Goal: Find contact information: Find contact information

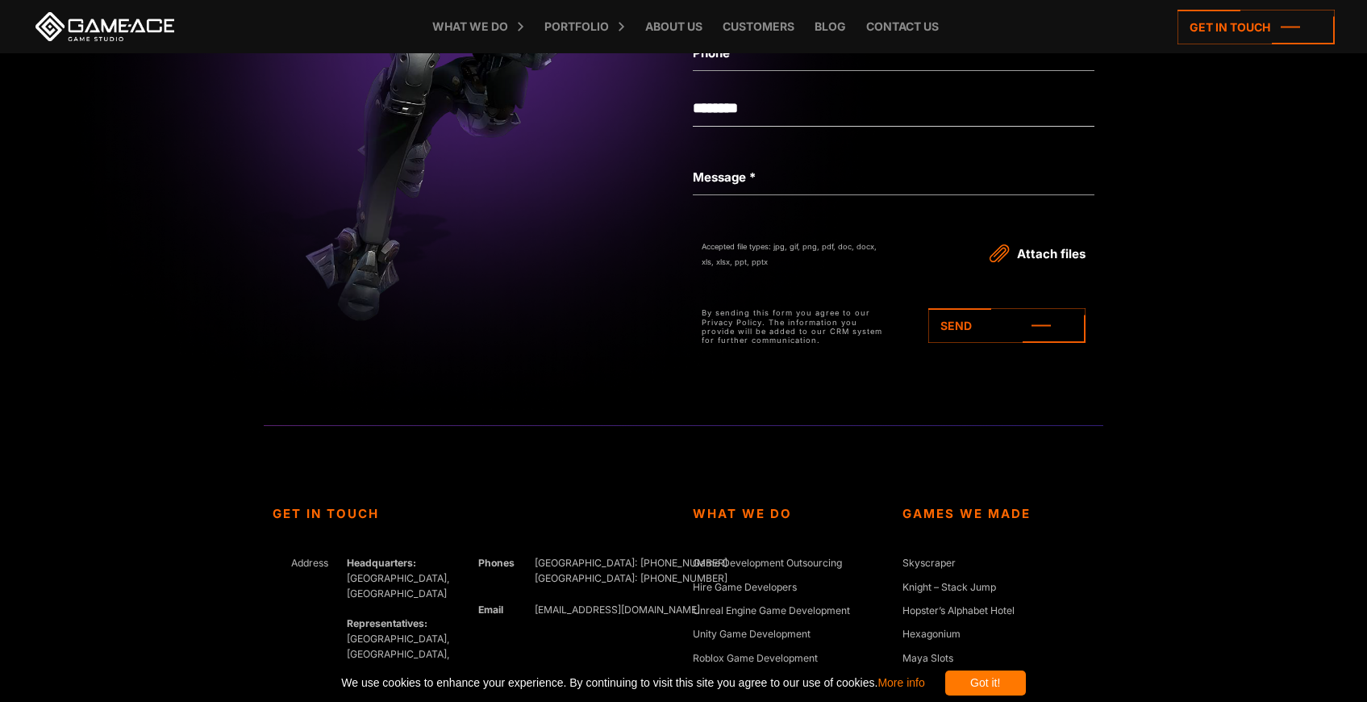
scroll to position [7386, 0]
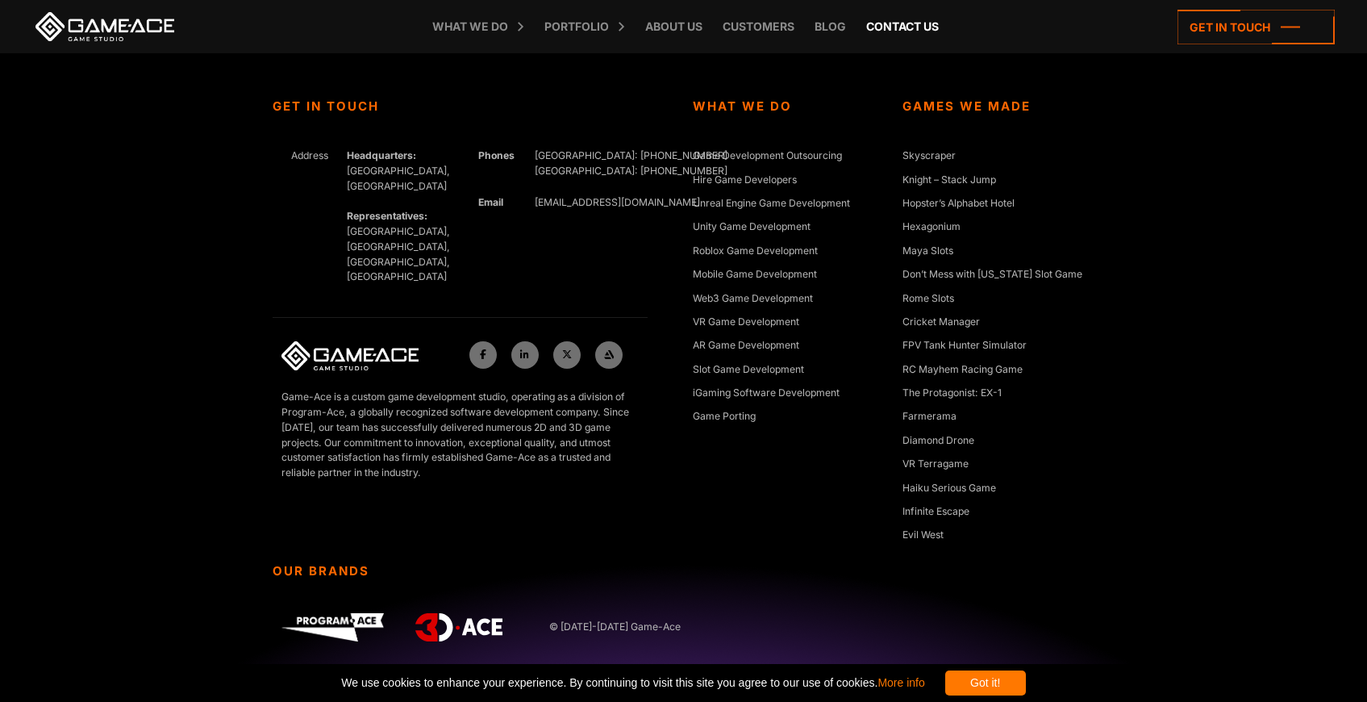
click at [890, 21] on link "Contact us" at bounding box center [902, 26] width 89 height 53
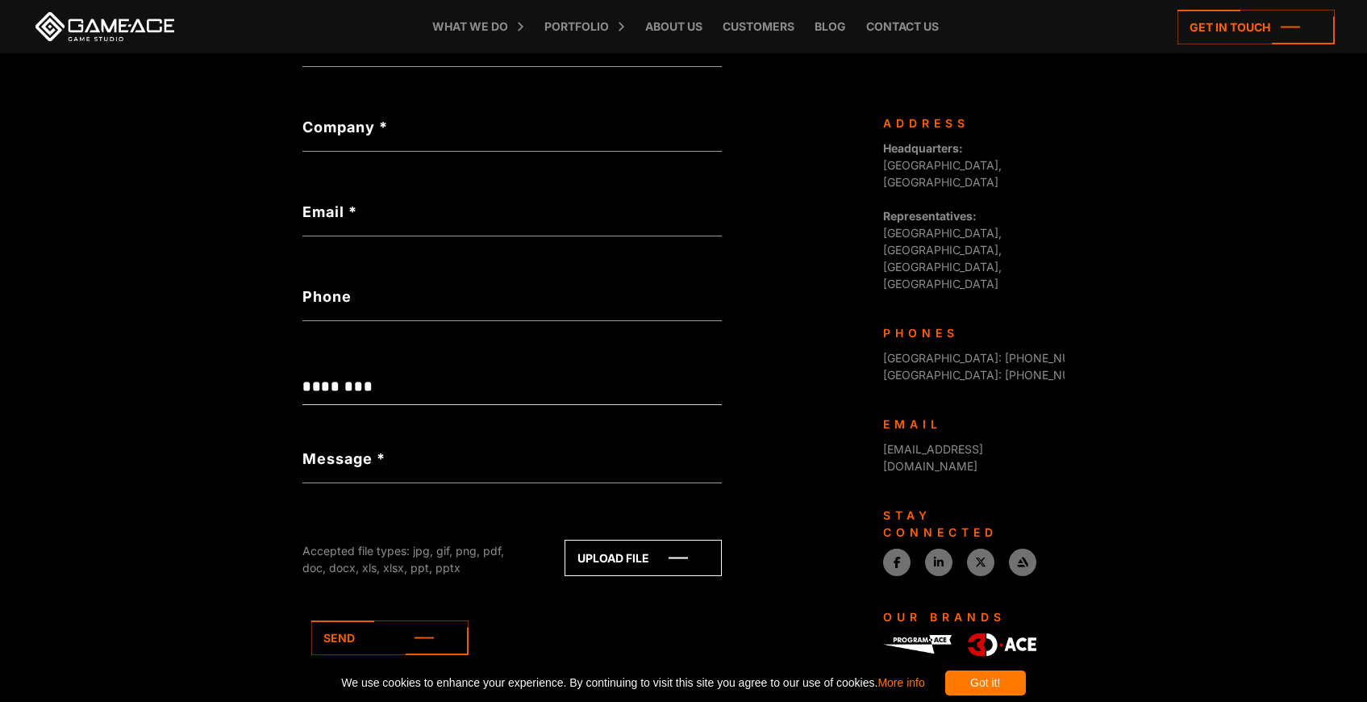
scroll to position [490, 0]
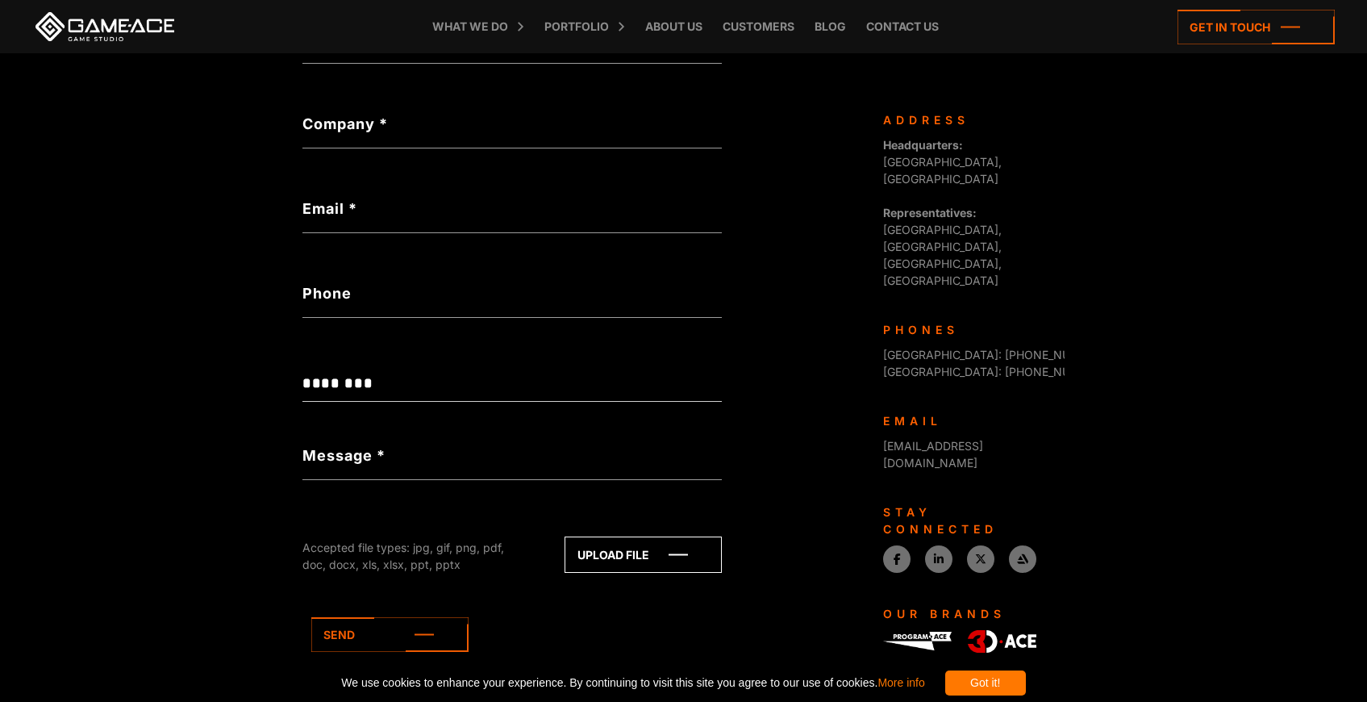
click at [611, 412] on form "**********" at bounding box center [511, 332] width 419 height 781
click at [602, 388] on select "**********" at bounding box center [511, 383] width 419 height 36
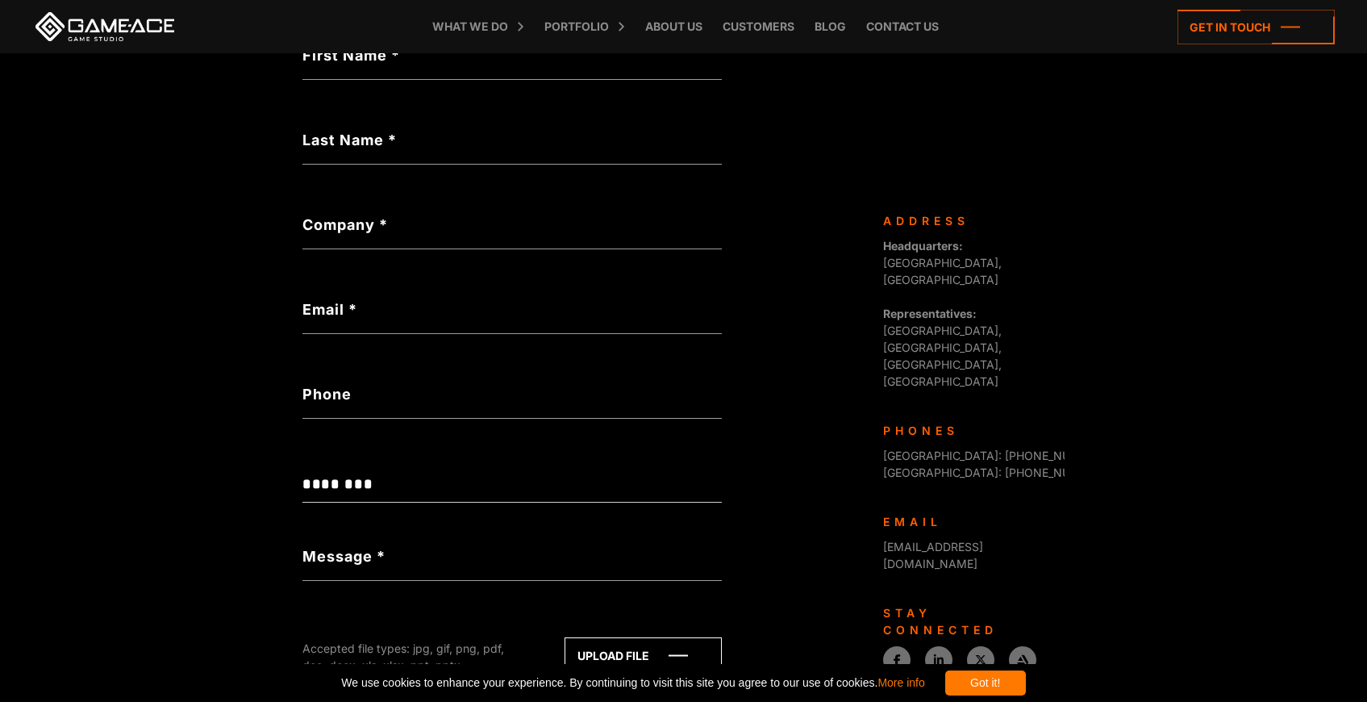
scroll to position [376, 0]
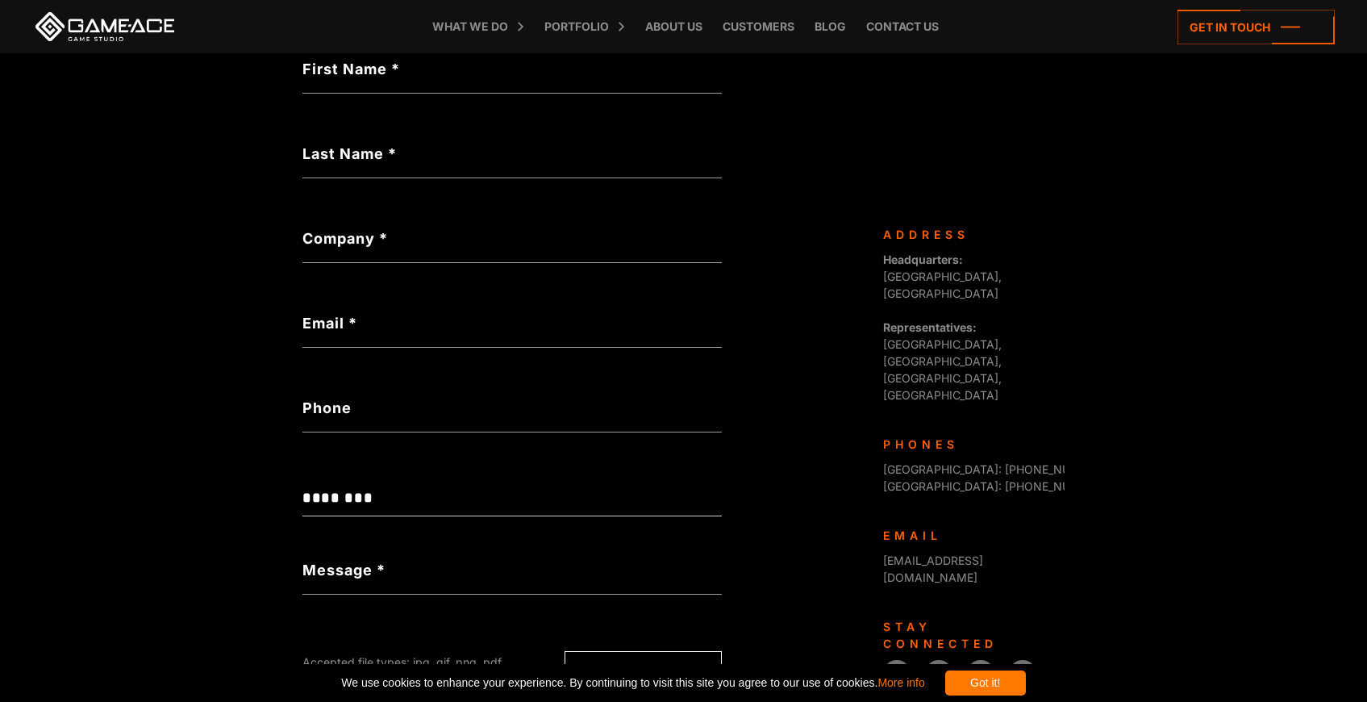
click at [669, 330] on label "Email *" at bounding box center [511, 323] width 419 height 22
click at [669, 330] on input "Email *" at bounding box center [511, 329] width 419 height 37
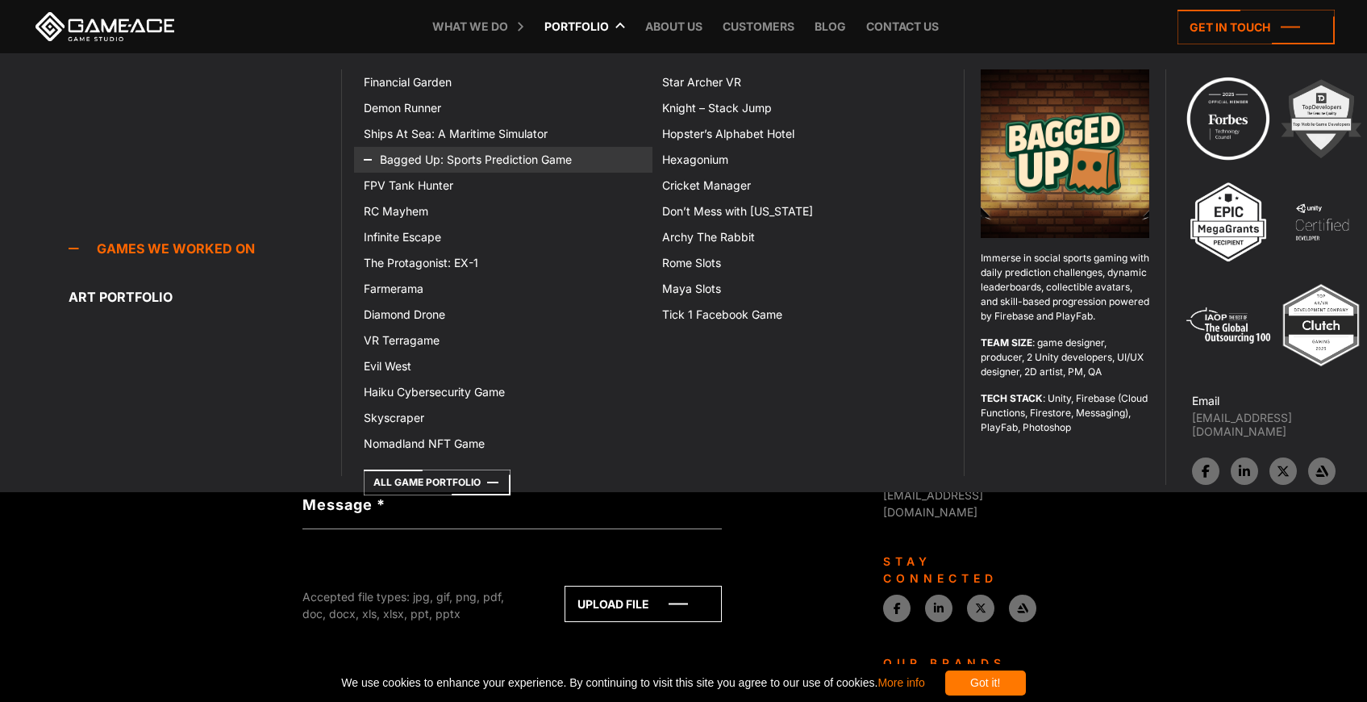
scroll to position [445, 0]
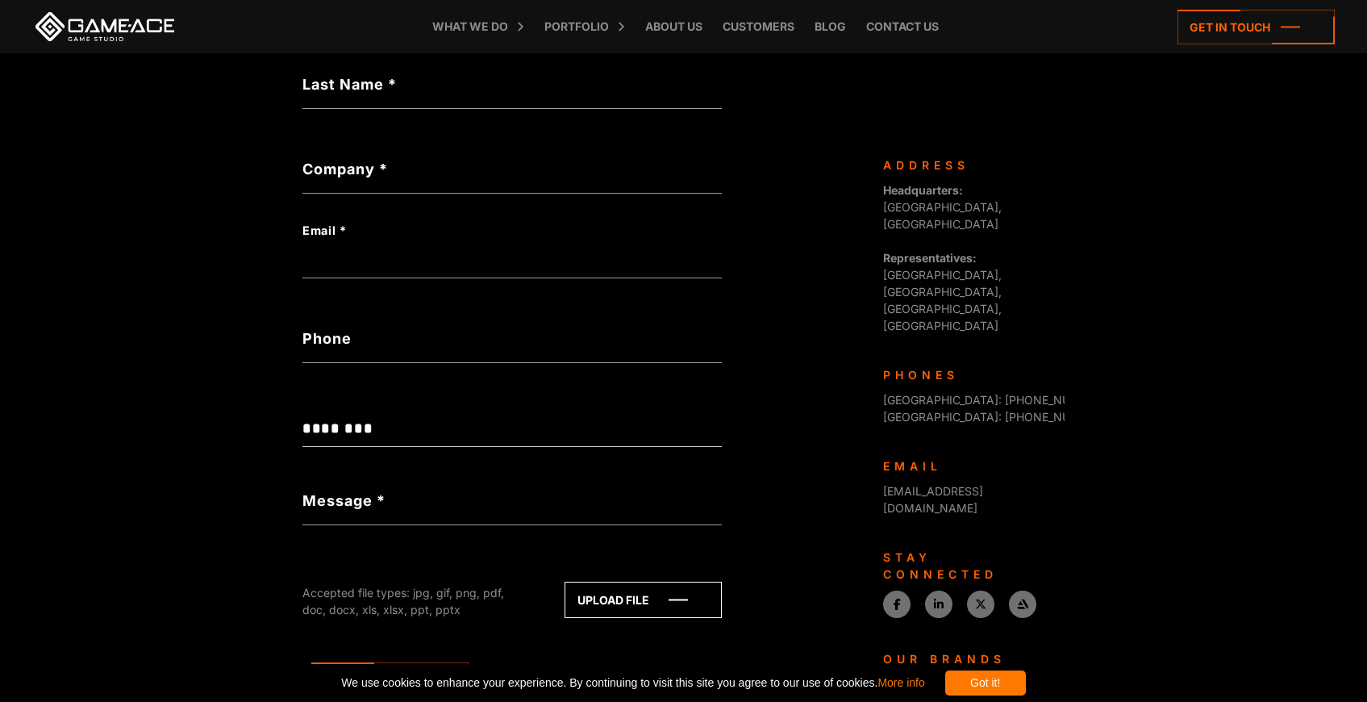
click at [800, 30] on li "Blog" at bounding box center [822, 26] width 48 height 53
click at [822, 30] on link "Blog" at bounding box center [831, 26] width 48 height 53
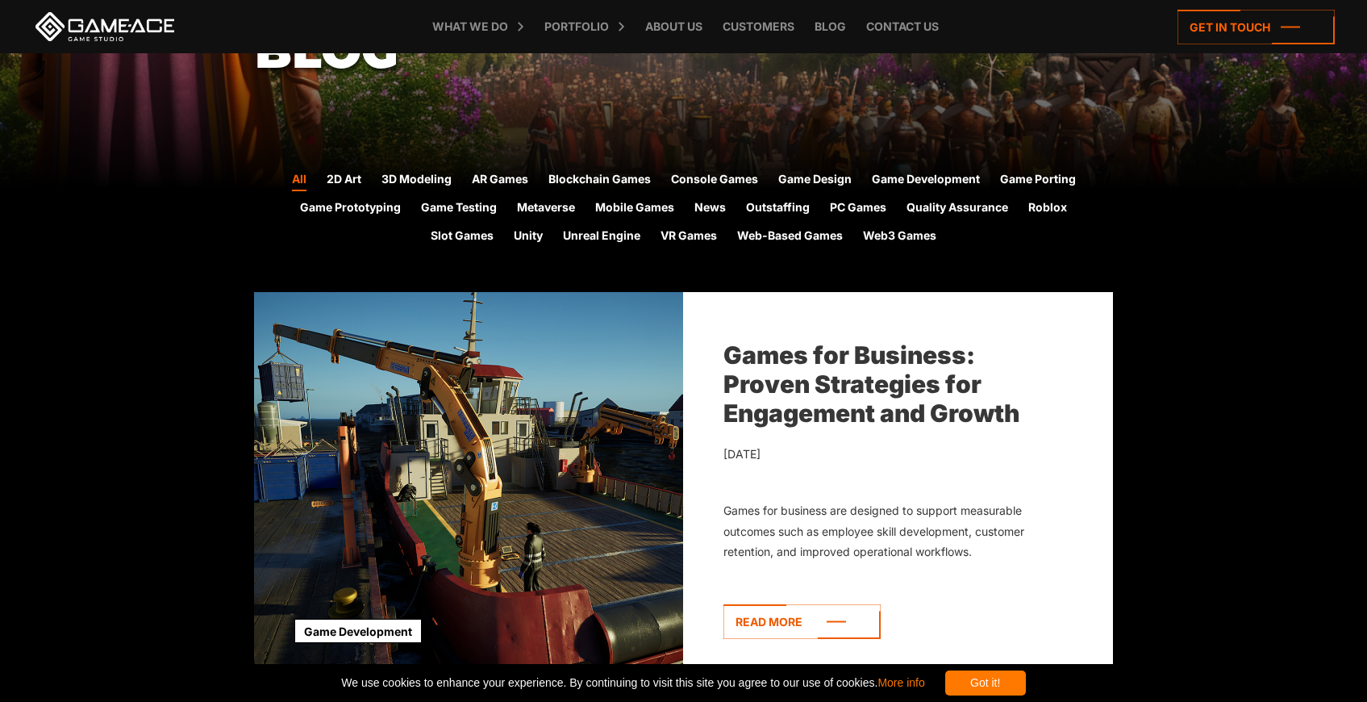
scroll to position [395, 0]
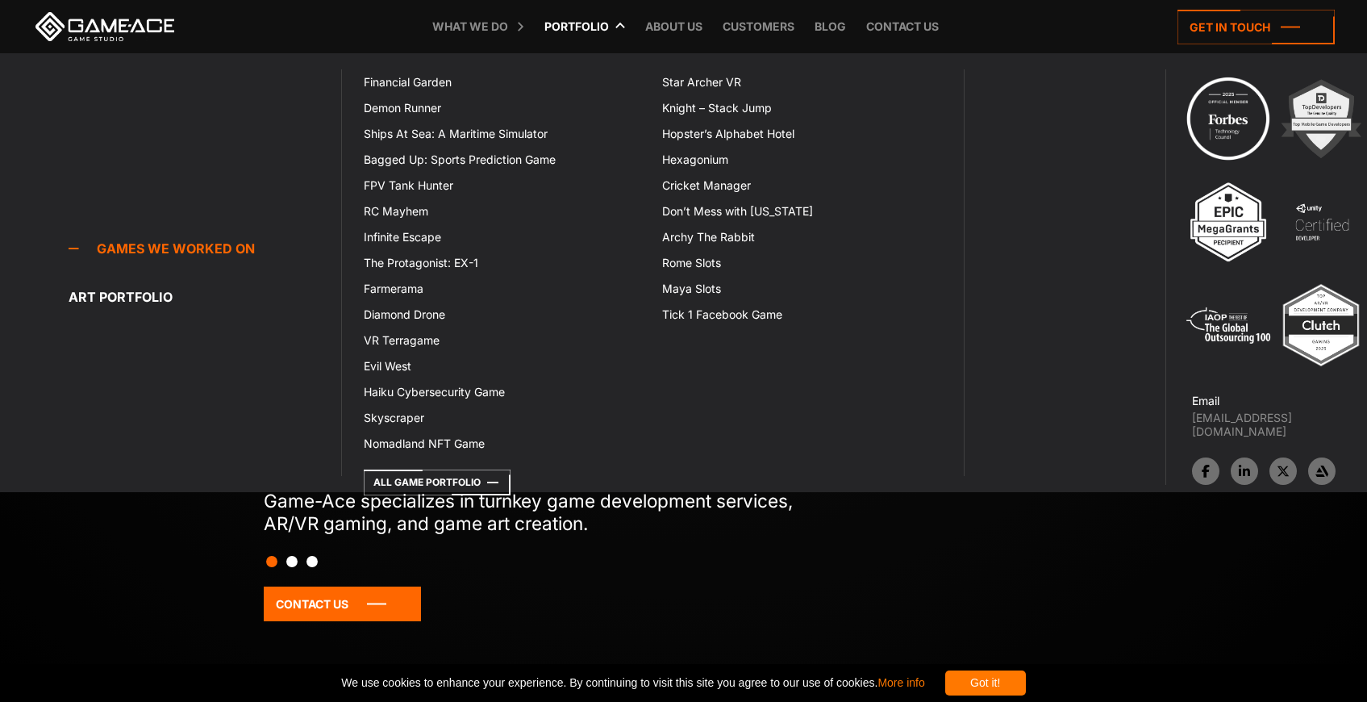
click at [588, 23] on link "Portfolio" at bounding box center [576, 26] width 81 height 53
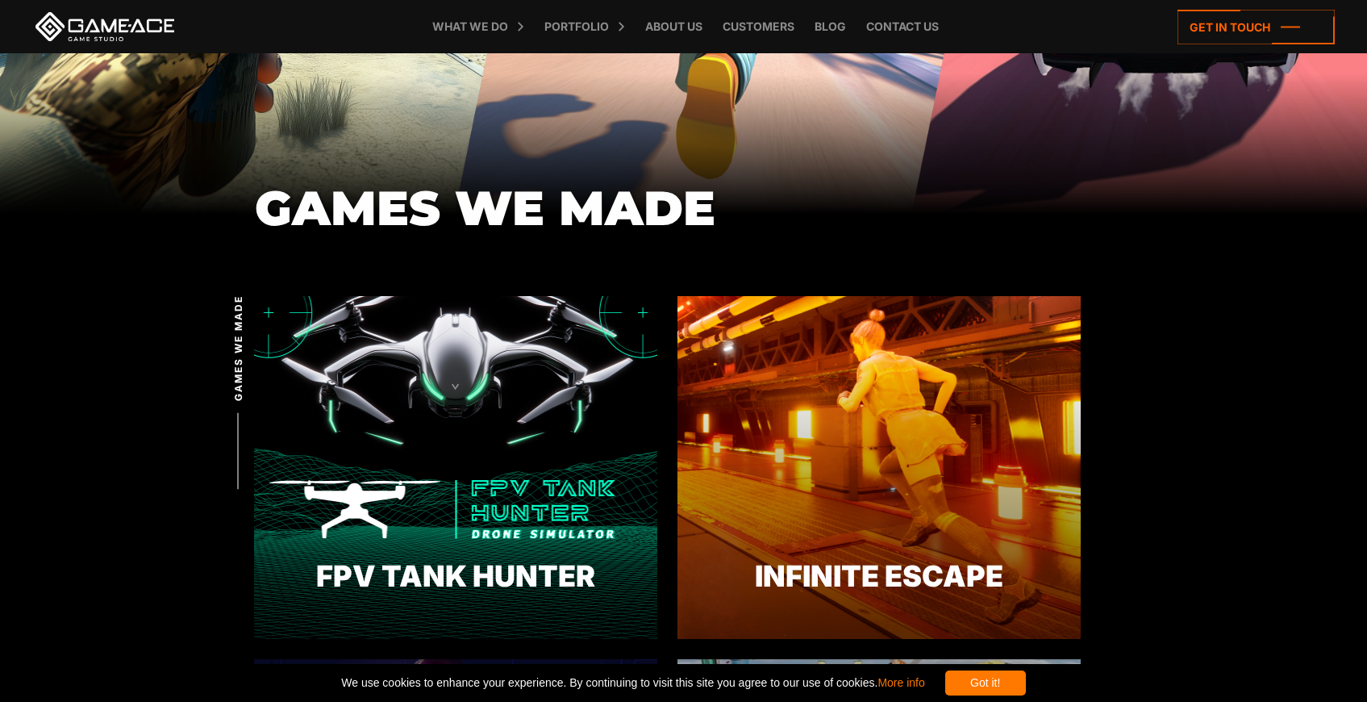
scroll to position [376, 0]
